Goal: Check status: Check status

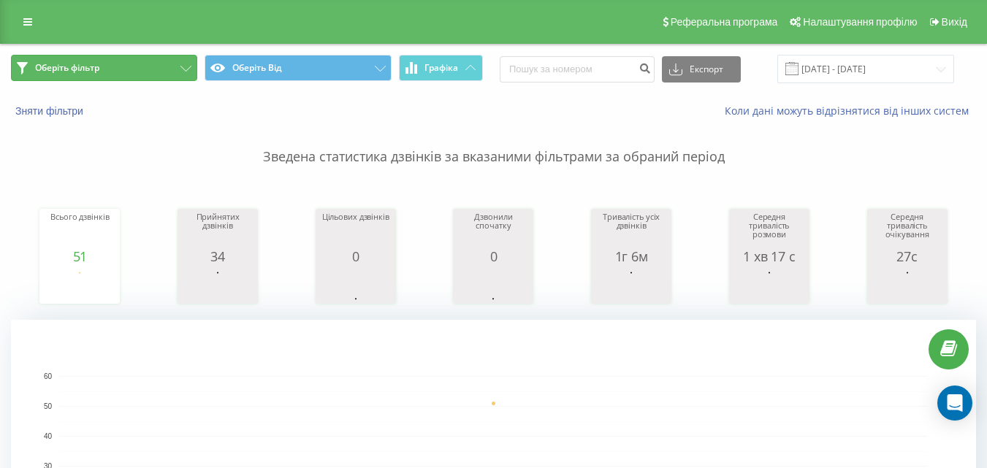
click at [136, 64] on button "Оберіть фільтр" at bounding box center [104, 68] width 186 height 26
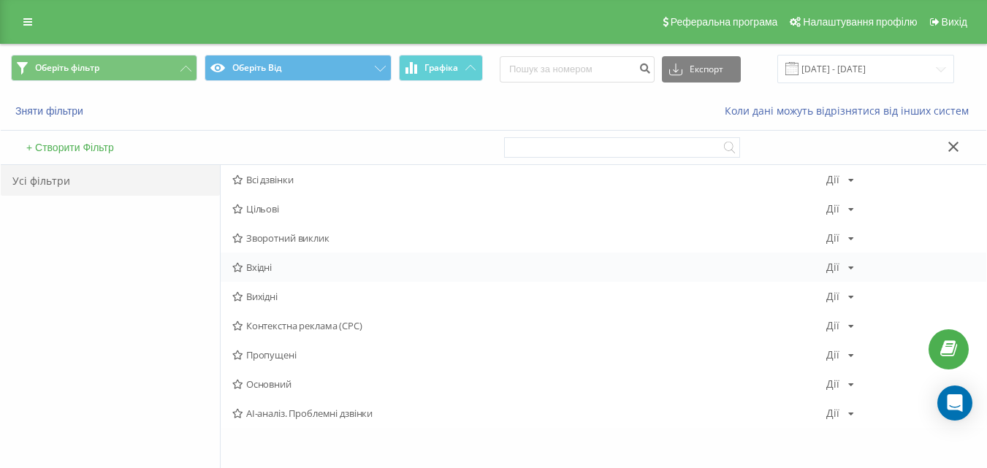
click at [258, 264] on font "Вхідні" at bounding box center [259, 267] width 26 height 13
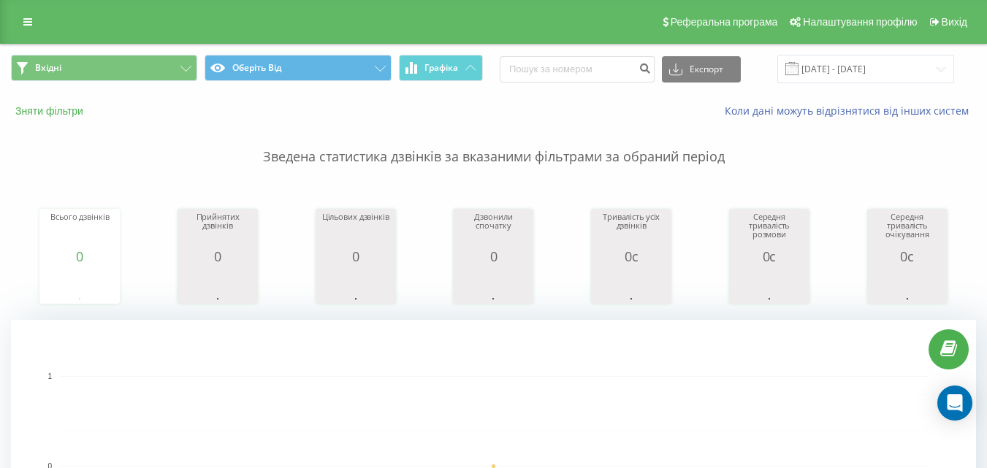
click at [51, 105] on font "Зняти фільтри" at bounding box center [49, 111] width 68 height 12
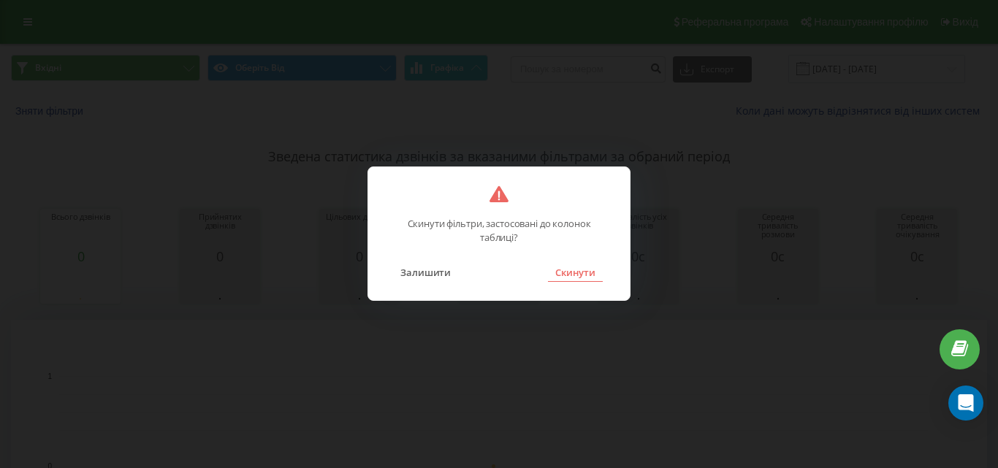
click at [600, 269] on button "Скинути" at bounding box center [575, 272] width 55 height 19
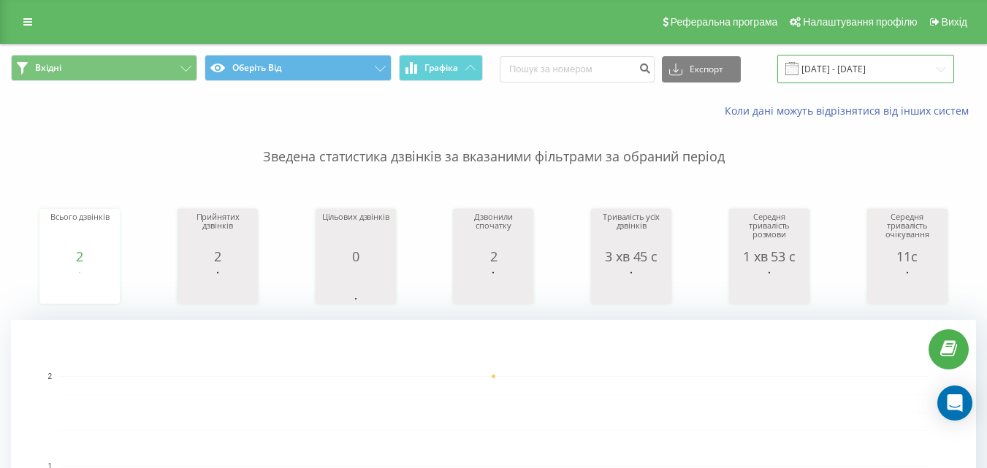
click at [844, 66] on input "[DATE] - [DATE]" at bounding box center [865, 69] width 177 height 28
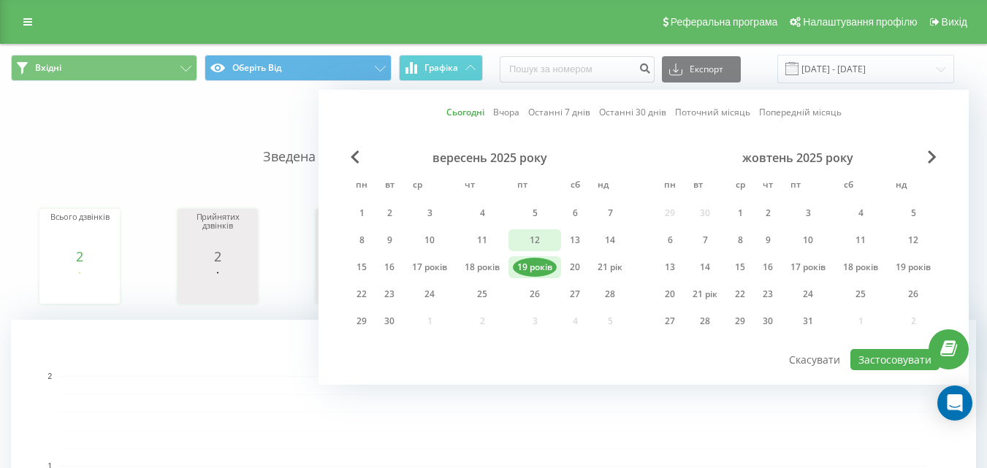
drag, startPoint x: 361, startPoint y: 267, endPoint x: 514, endPoint y: 248, distance: 154.6
click at [360, 266] on font "15" at bounding box center [361, 267] width 10 height 12
click at [538, 268] on font "19 років" at bounding box center [534, 267] width 35 height 12
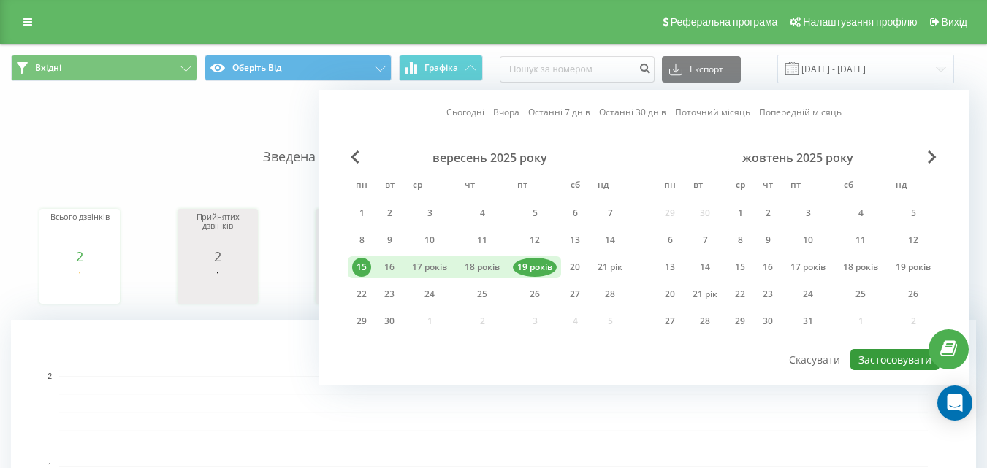
click at [894, 366] on font "Застосовувати" at bounding box center [894, 360] width 73 height 14
type input "[DATE] - [DATE]"
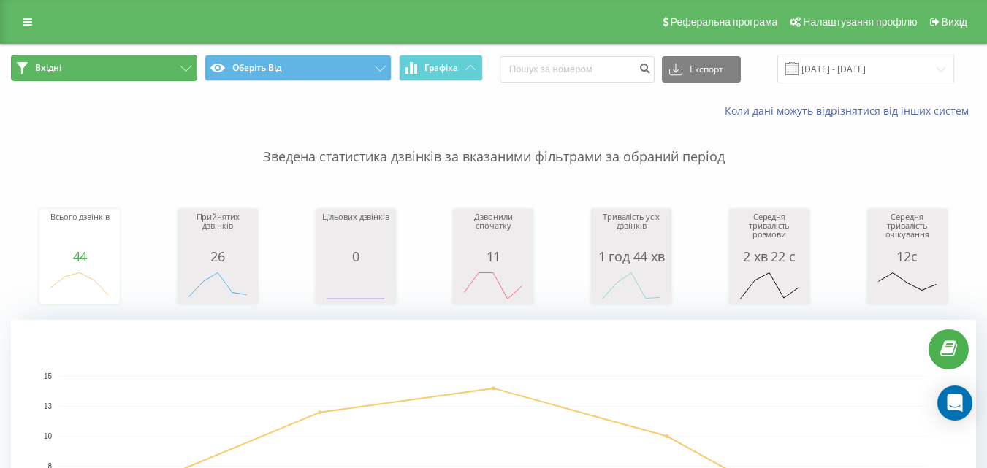
click at [72, 70] on button "Вхідні" at bounding box center [104, 68] width 186 height 26
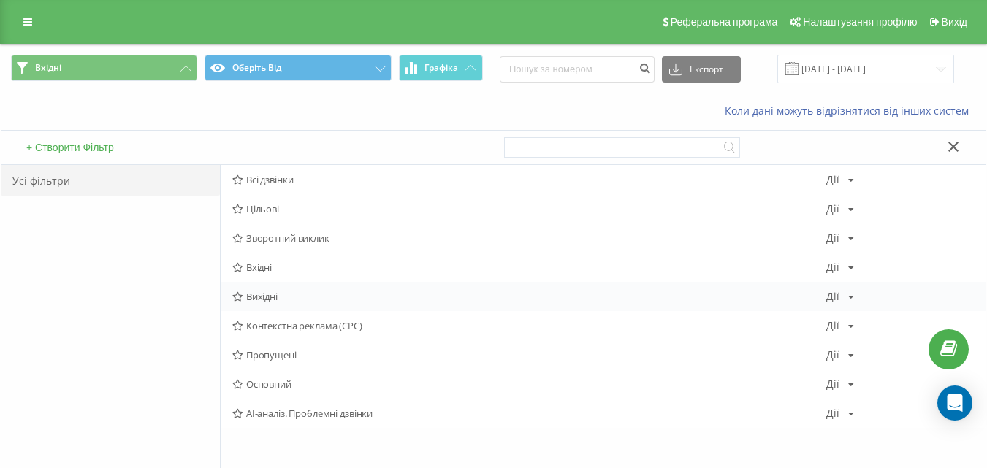
click at [264, 288] on div "Вихідні [PERSON_NAME] Копіювати Видалити За замовчуванням Поділитися" at bounding box center [603, 296] width 765 height 29
click at [268, 293] on font "Вихідні" at bounding box center [261, 296] width 31 height 13
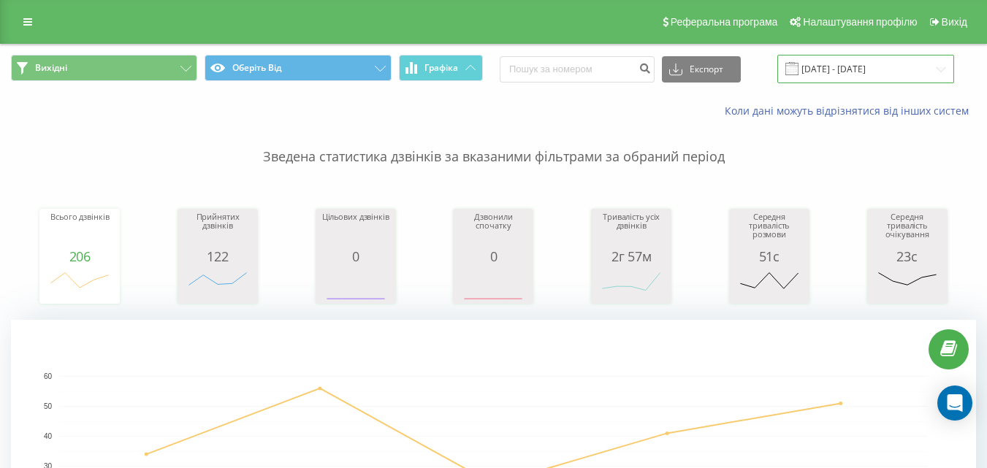
click at [857, 74] on input "[DATE] - [DATE]" at bounding box center [865, 69] width 177 height 28
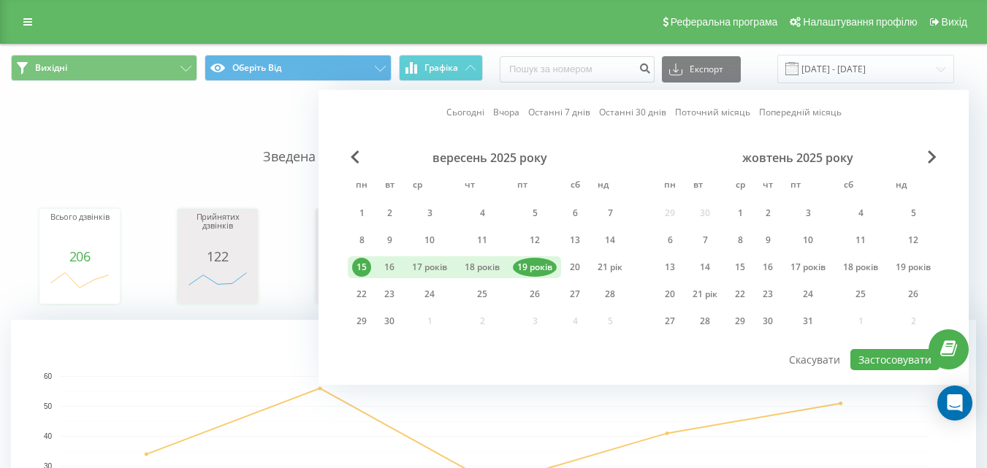
click at [594, 399] on rect "Діаграма." at bounding box center [493, 466] width 868 height 180
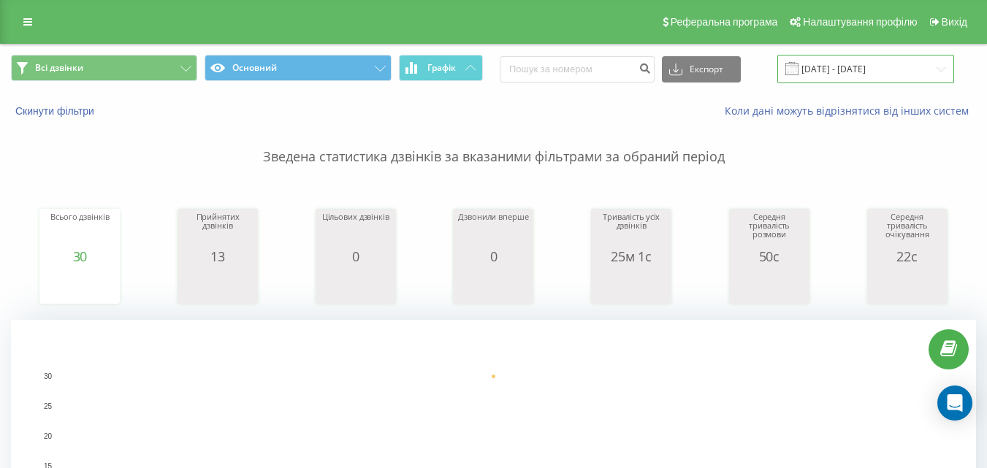
click at [846, 66] on input "[DATE] - [DATE]" at bounding box center [865, 69] width 177 height 28
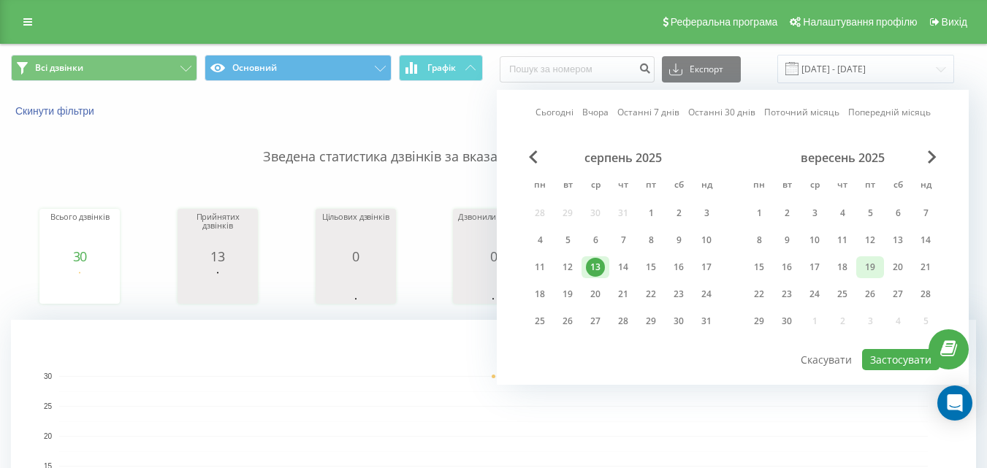
click at [865, 264] on div "19" at bounding box center [869, 267] width 19 height 19
click at [901, 359] on button "Застосувати" at bounding box center [900, 359] width 77 height 21
type input "[DATE] - [DATE]"
